Goal: Task Accomplishment & Management: Use online tool/utility

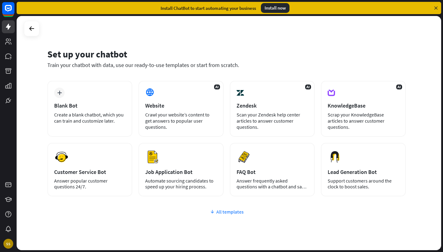
click at [218, 213] on div "All templates" at bounding box center [226, 212] width 359 height 6
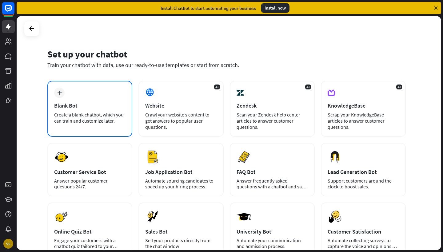
click at [81, 107] on div "Blank Bot" at bounding box center [89, 105] width 71 height 7
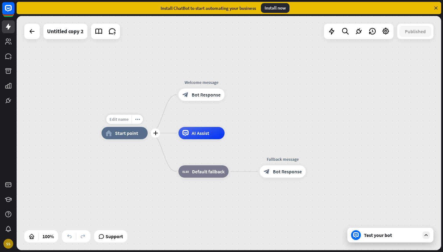
click at [124, 119] on span "Edit name" at bounding box center [119, 120] width 19 height 6
type input "**********"
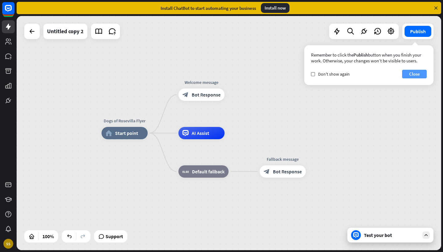
click at [419, 73] on button "Close" at bounding box center [414, 74] width 25 height 9
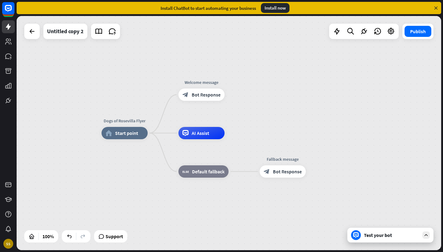
click at [374, 235] on div "Test your bot" at bounding box center [391, 235] width 55 height 6
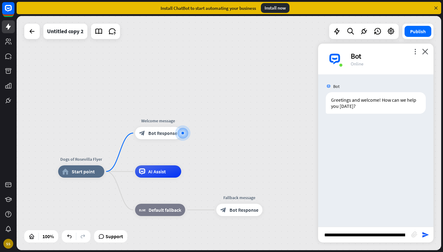
type input "**********"
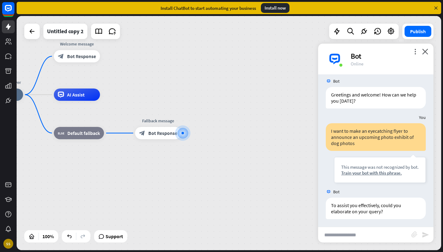
scroll to position [7, 0]
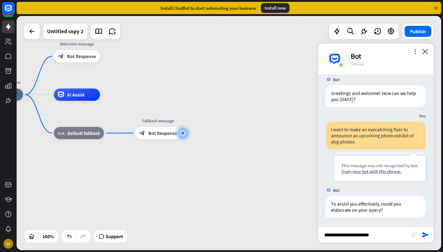
type input "**********"
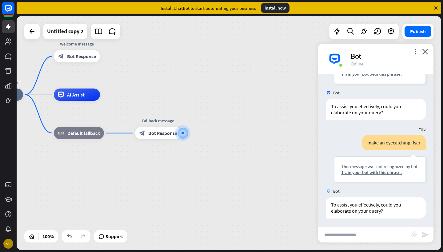
scroll to position [105, 0]
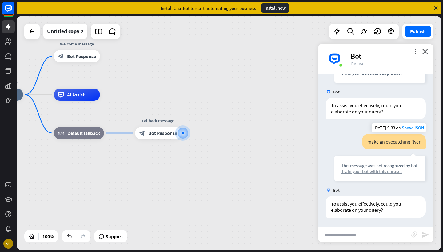
click at [395, 172] on div "Train your bot with this phrase." at bounding box center [380, 172] width 78 height 6
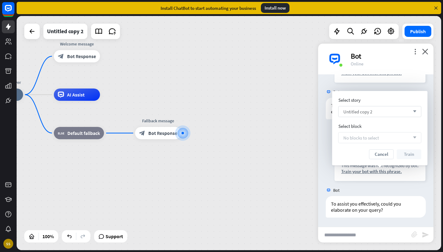
click at [413, 112] on icon "arrow_down" at bounding box center [413, 112] width 7 height 4
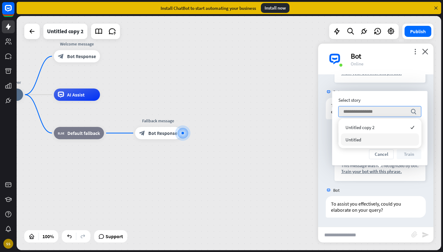
click at [382, 140] on div "Untitled" at bounding box center [380, 140] width 78 height 12
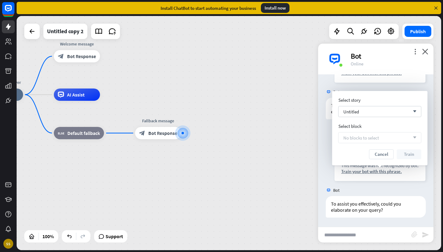
click at [381, 137] on div "No blocks to select arrow_down" at bounding box center [380, 137] width 83 height 11
click at [380, 153] on button "Cancel" at bounding box center [381, 155] width 25 height 10
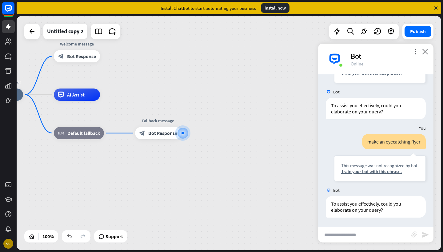
click at [425, 50] on icon "close" at bounding box center [425, 52] width 6 height 6
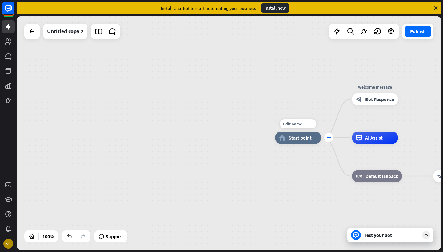
click at [327, 138] on icon "plus" at bounding box center [329, 138] width 5 height 4
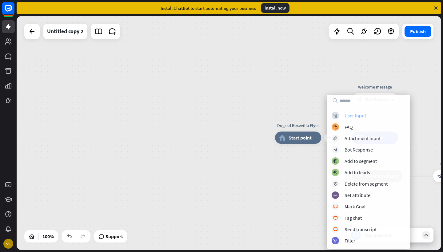
click at [357, 116] on div "User Input" at bounding box center [356, 116] width 22 height 6
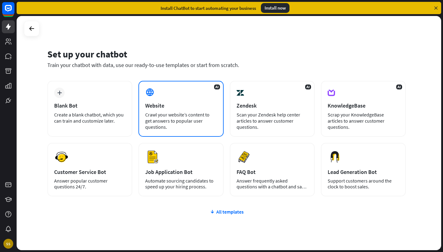
click at [182, 118] on div "Crawl your website’s content to get answers to popular user questions." at bounding box center [180, 121] width 71 height 18
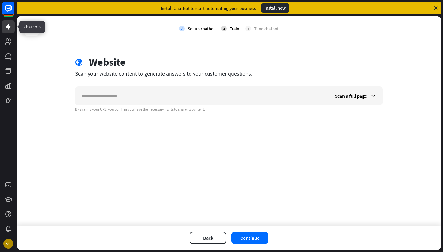
click at [12, 26] on link at bounding box center [8, 26] width 13 height 13
